Goal: Transaction & Acquisition: Purchase product/service

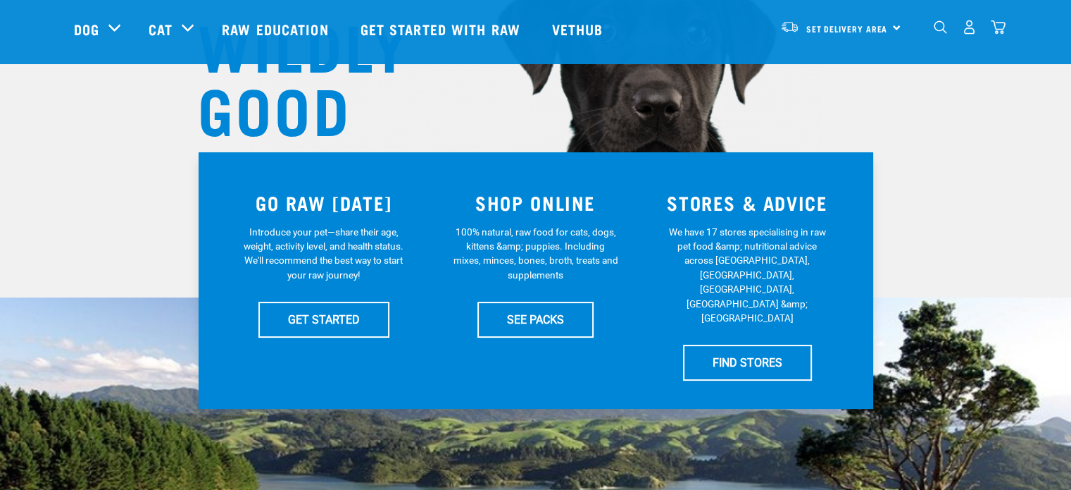
scroll to position [204, 0]
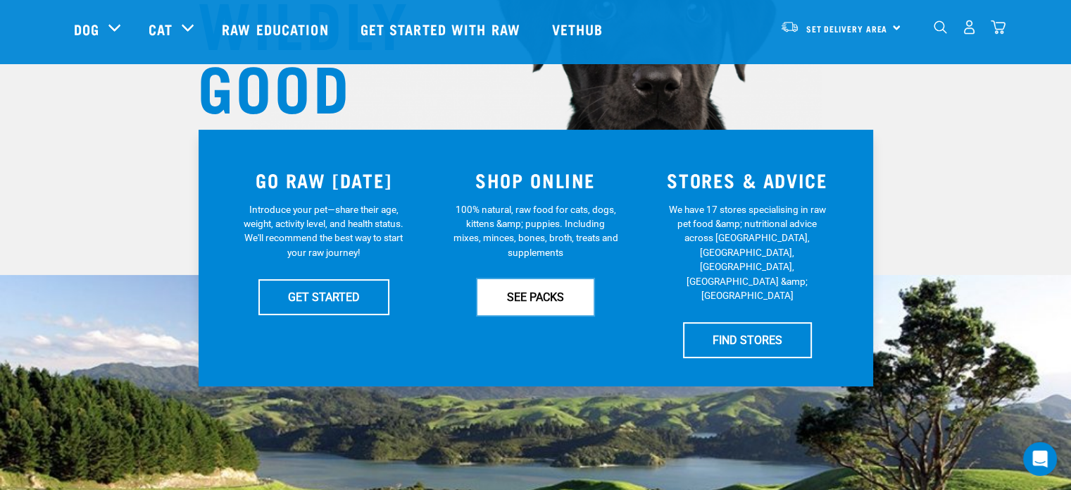
click at [537, 311] on link "SEE PACKS" at bounding box center [536, 296] width 116 height 35
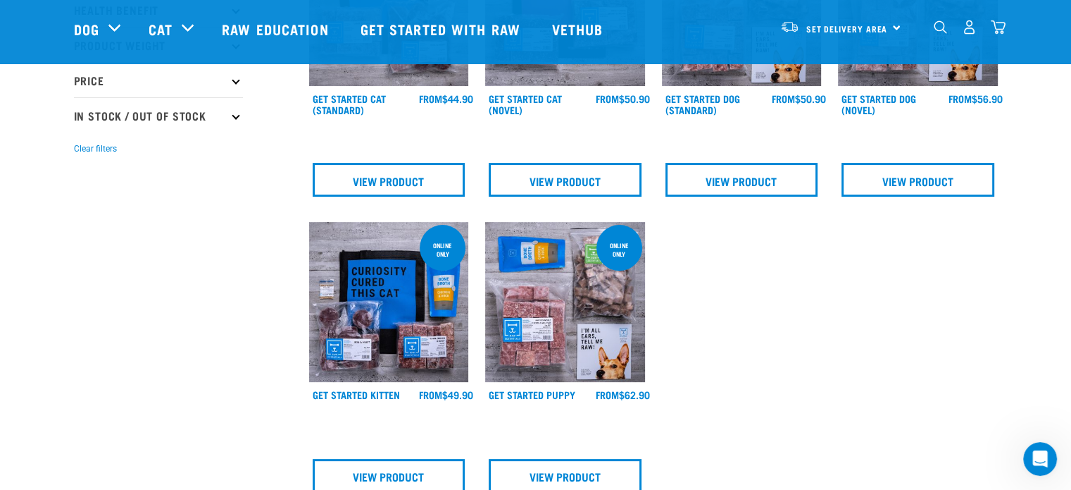
click at [941, 29] on img "dropdown navigation" at bounding box center [940, 26] width 13 height 13
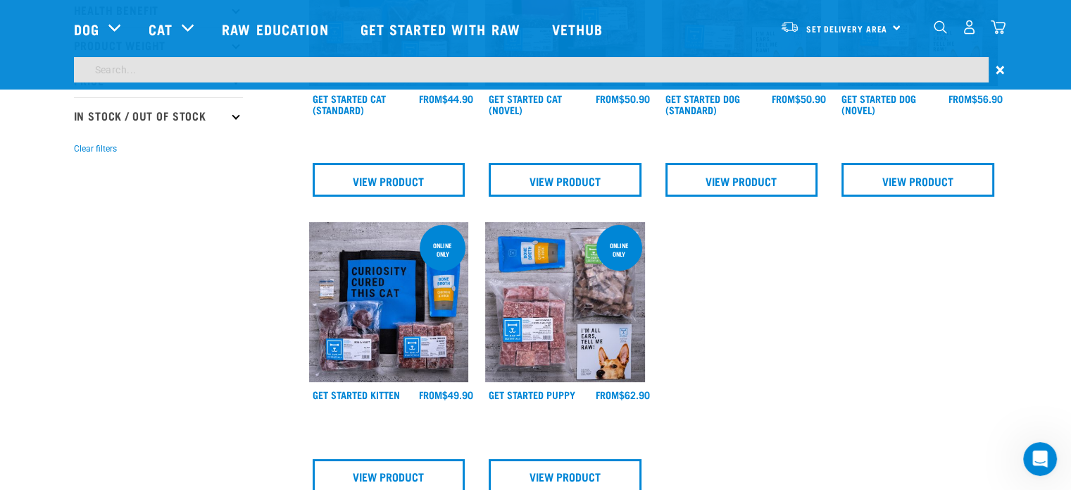
click at [304, 77] on input "search" at bounding box center [531, 69] width 915 height 25
type input "organ"
click at [276, 62] on input "organ" at bounding box center [531, 69] width 915 height 25
